Goal: Information Seeking & Learning: Learn about a topic

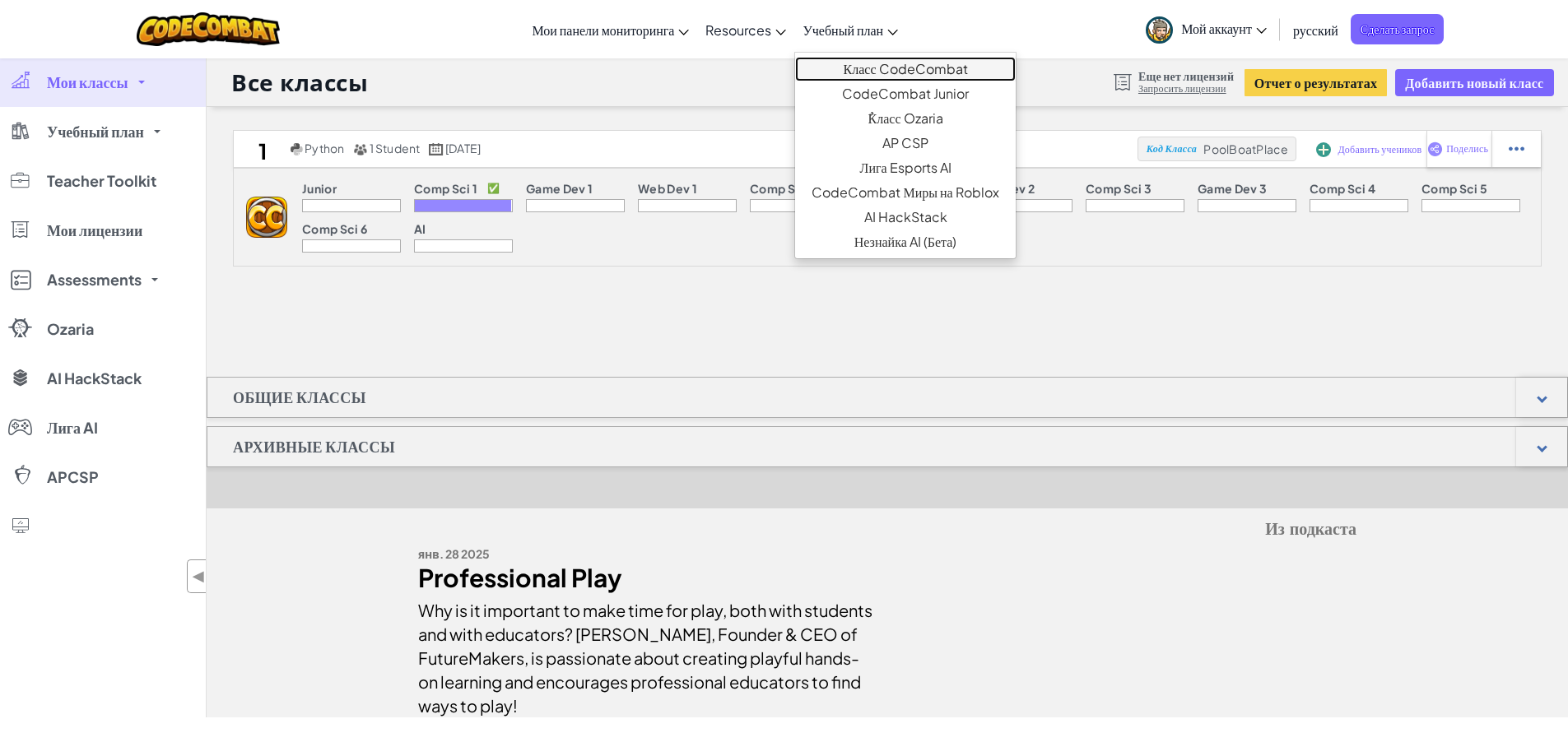
click at [872, 65] on link "Класс CodeCombat" at bounding box center [904, 68] width 220 height 25
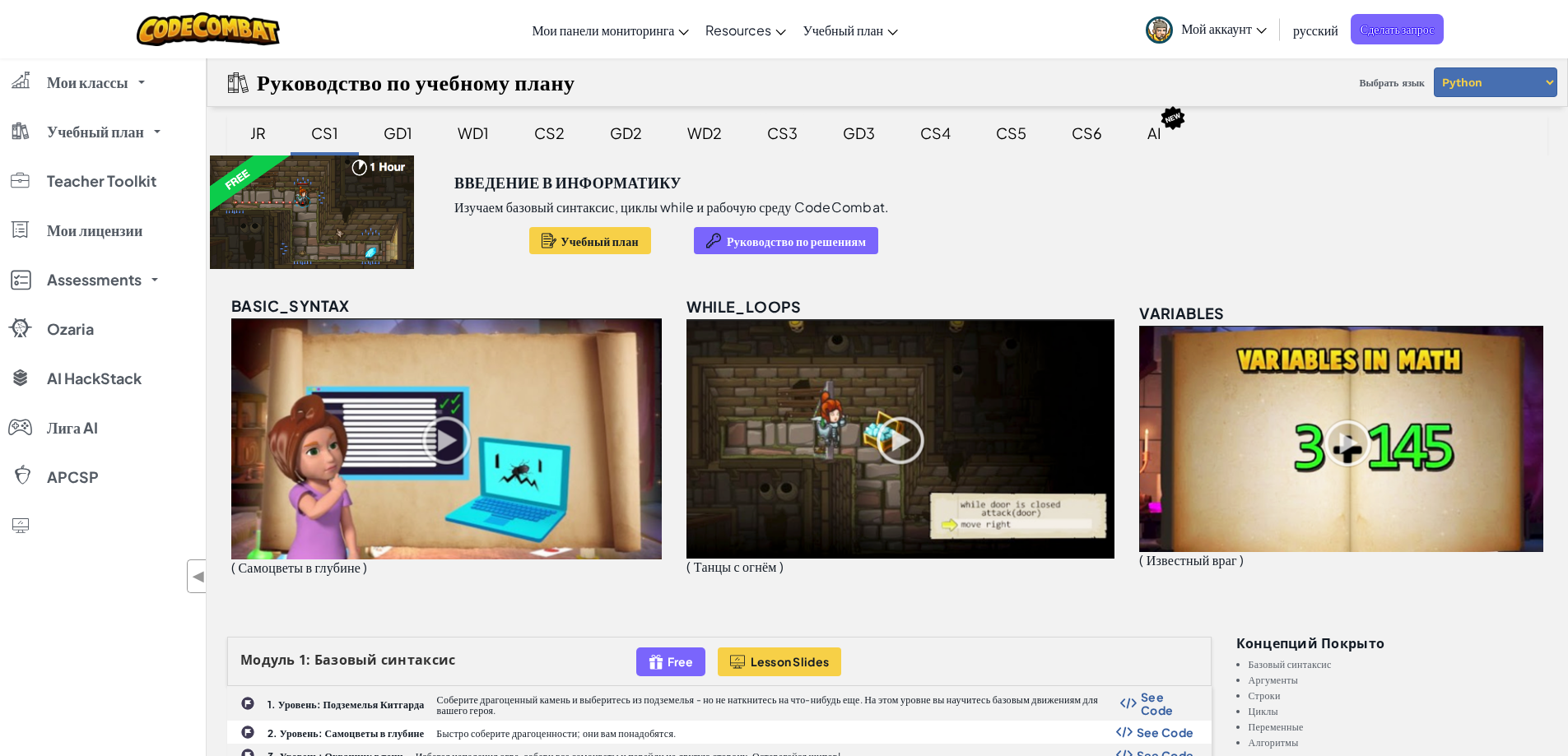
click at [771, 133] on div "CS3" at bounding box center [783, 133] width 64 height 39
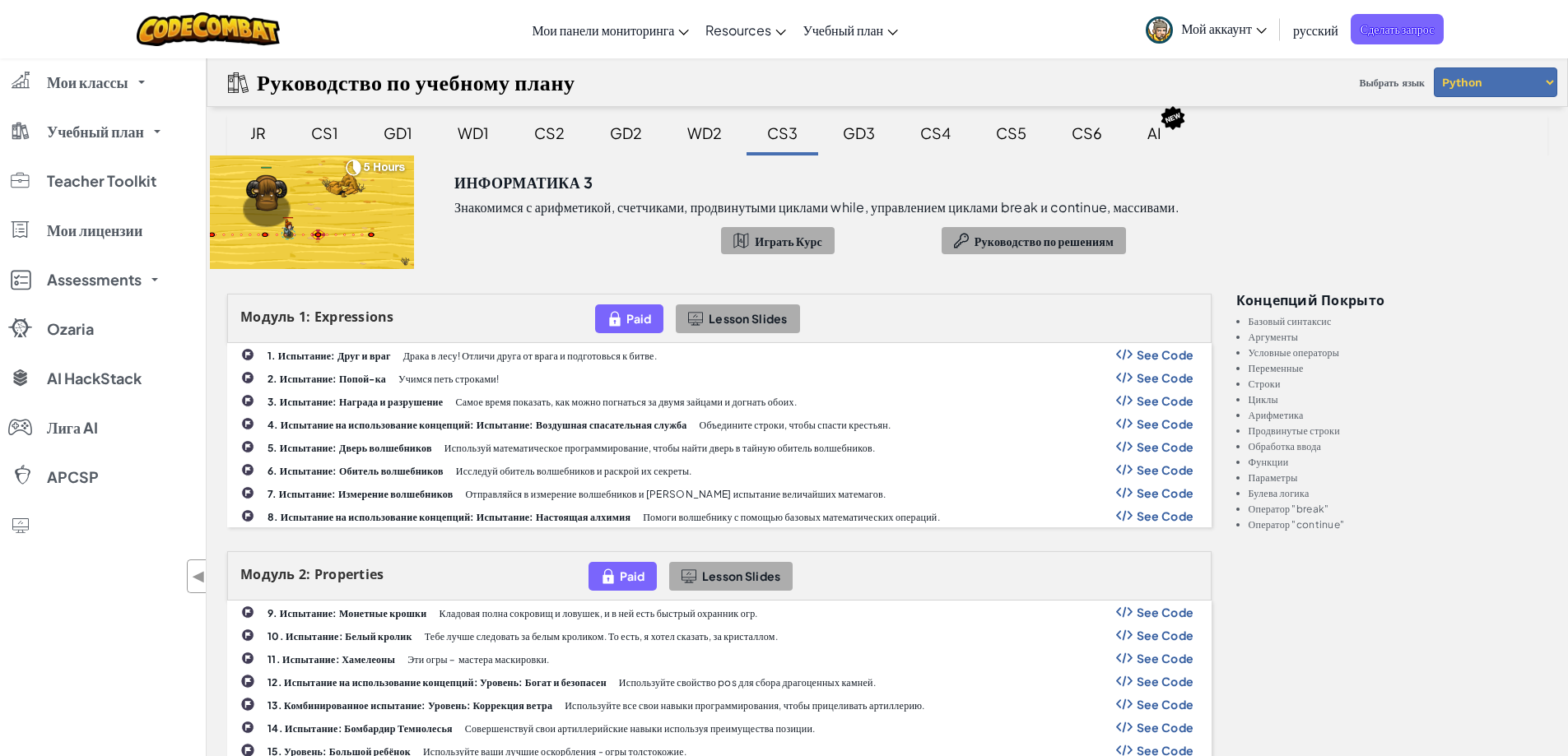
click at [1156, 421] on span "See Code" at bounding box center [1164, 423] width 57 height 13
